Goal: Information Seeking & Learning: Learn about a topic

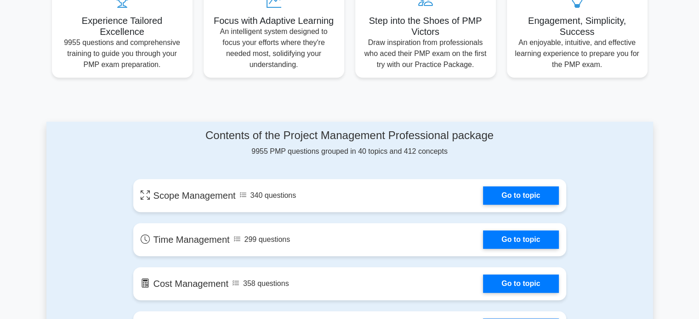
scroll to position [506, 0]
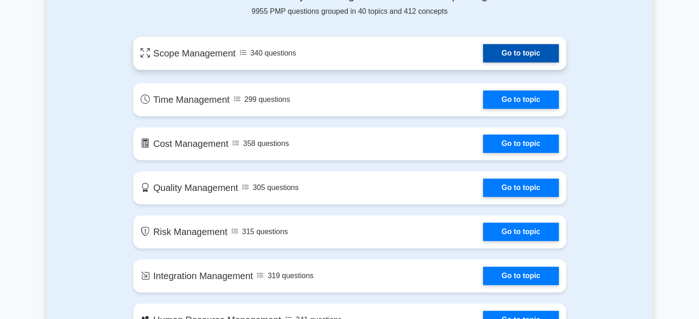
click at [483, 53] on link "Go to topic" at bounding box center [520, 53] width 75 height 18
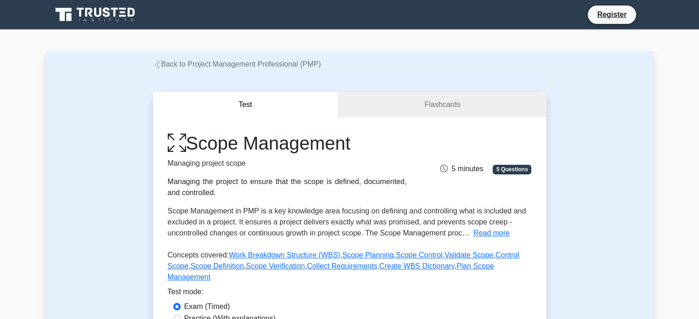
click at [156, 65] on icon at bounding box center [157, 65] width 8 height 8
